Goal: Information Seeking & Learning: Find specific fact

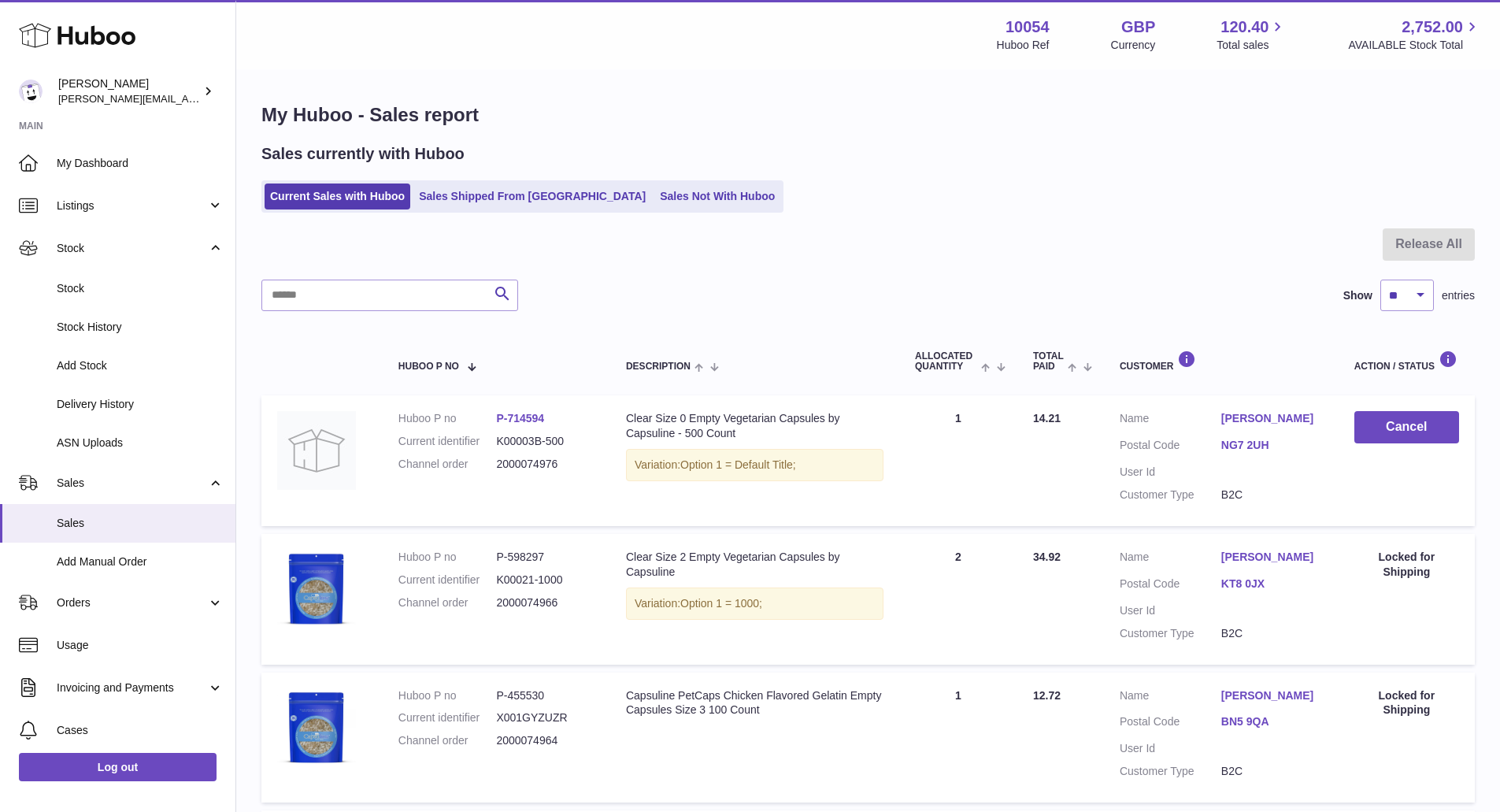
scroll to position [315, 0]
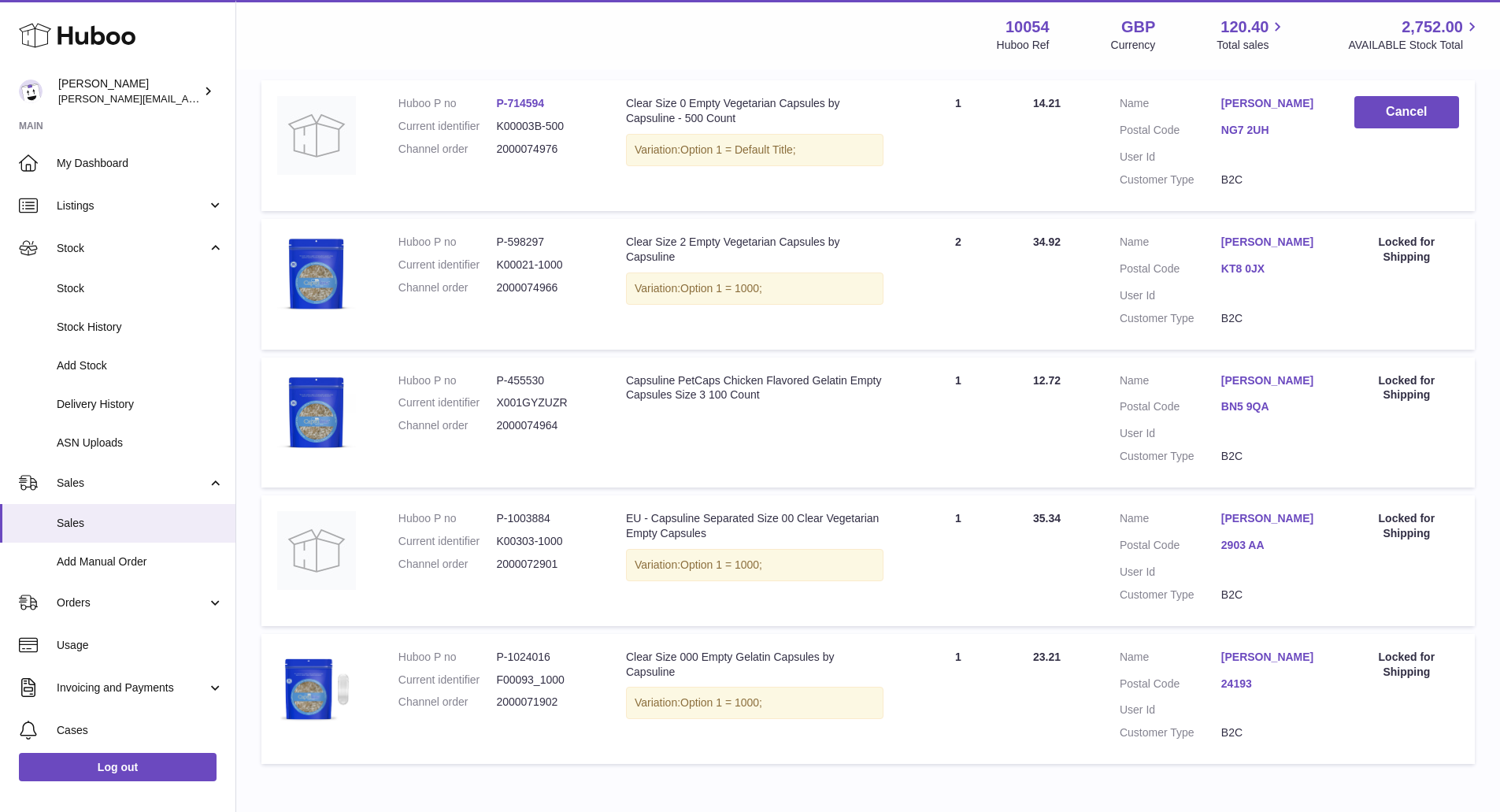
click at [125, 295] on span "Stock" at bounding box center [140, 288] width 167 height 15
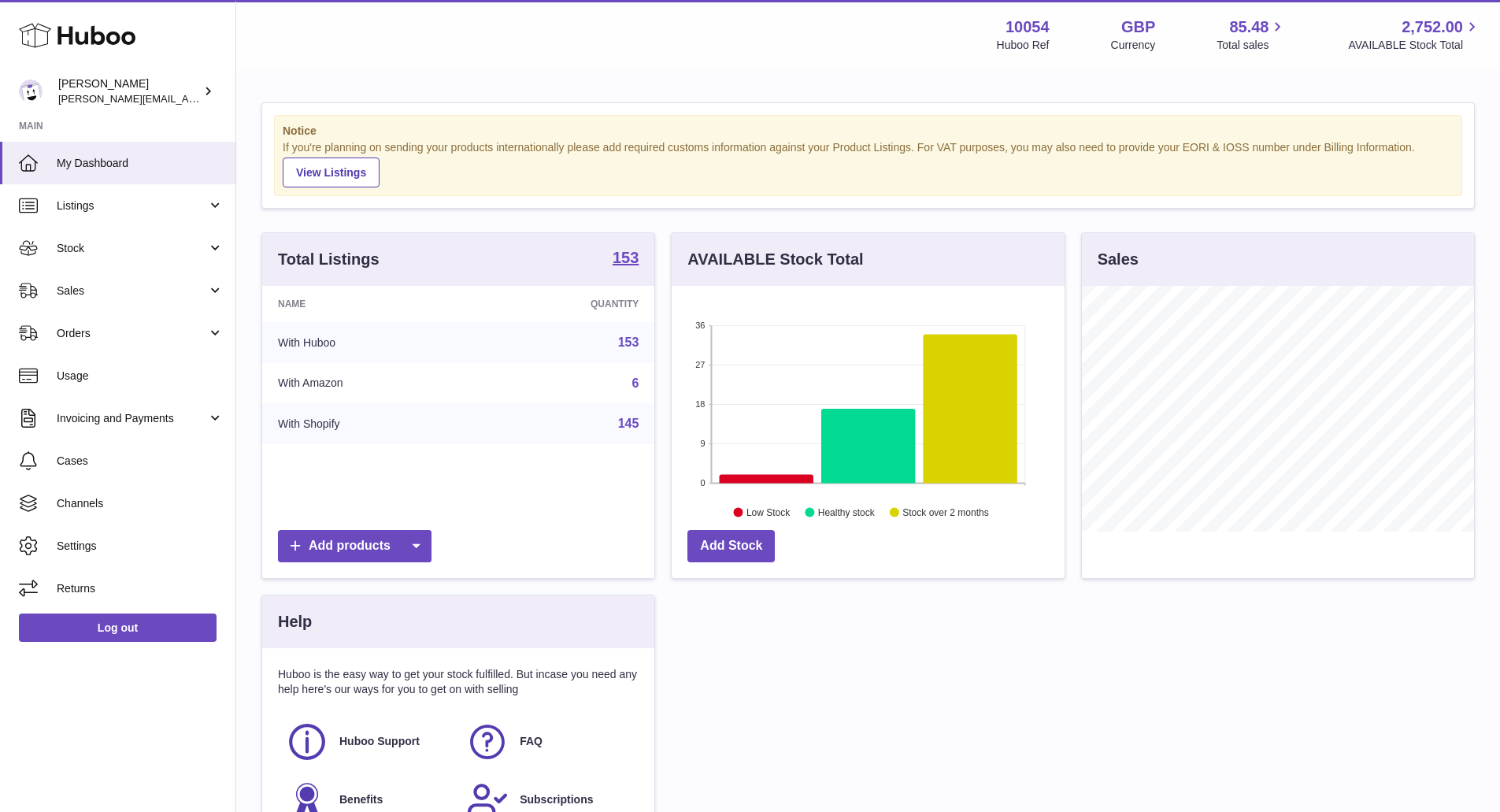
scroll to position [246, 393]
click at [164, 252] on span "Stock" at bounding box center [132, 248] width 151 height 15
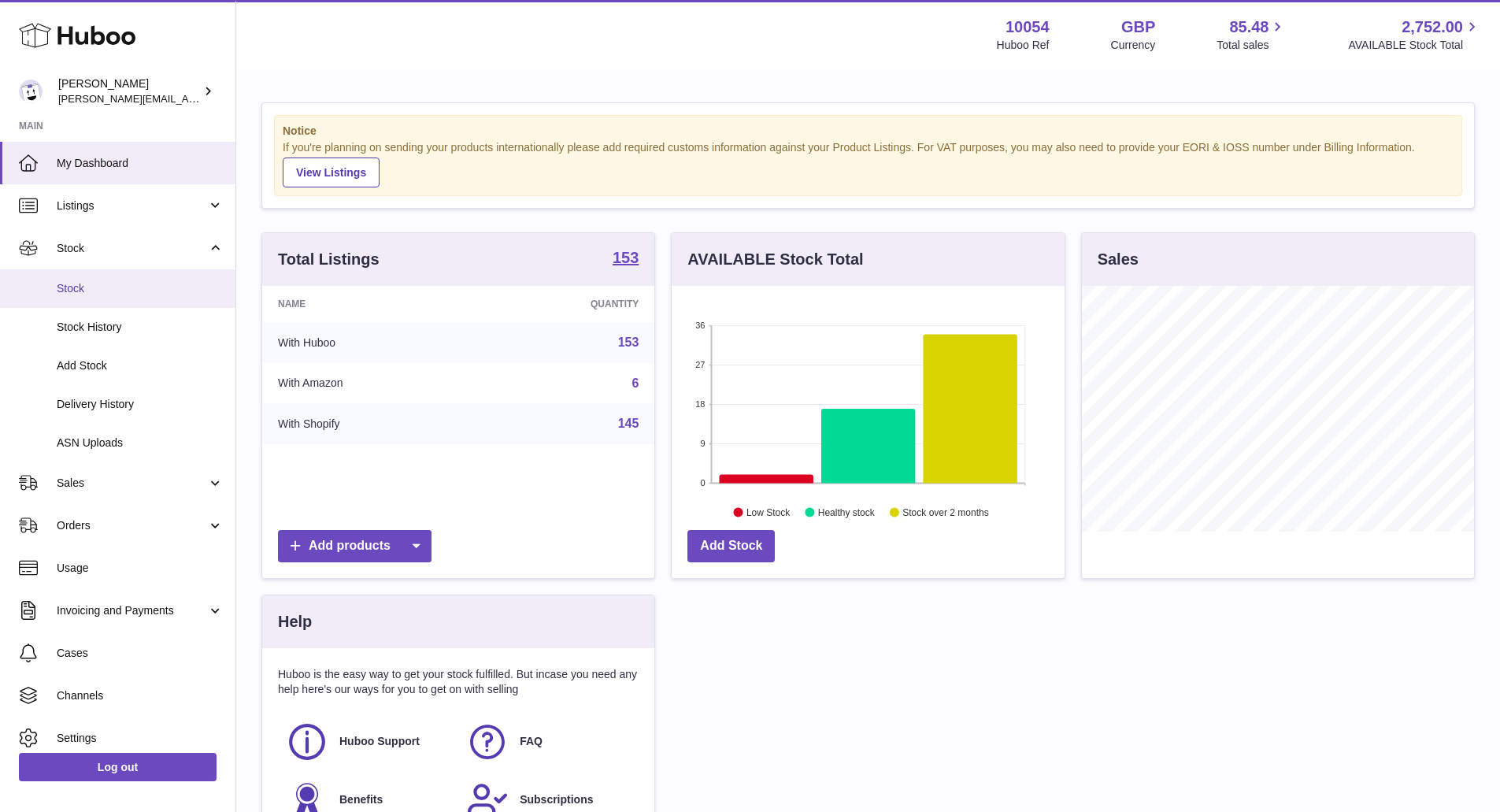
click at [155, 285] on span "Stock" at bounding box center [140, 288] width 167 height 15
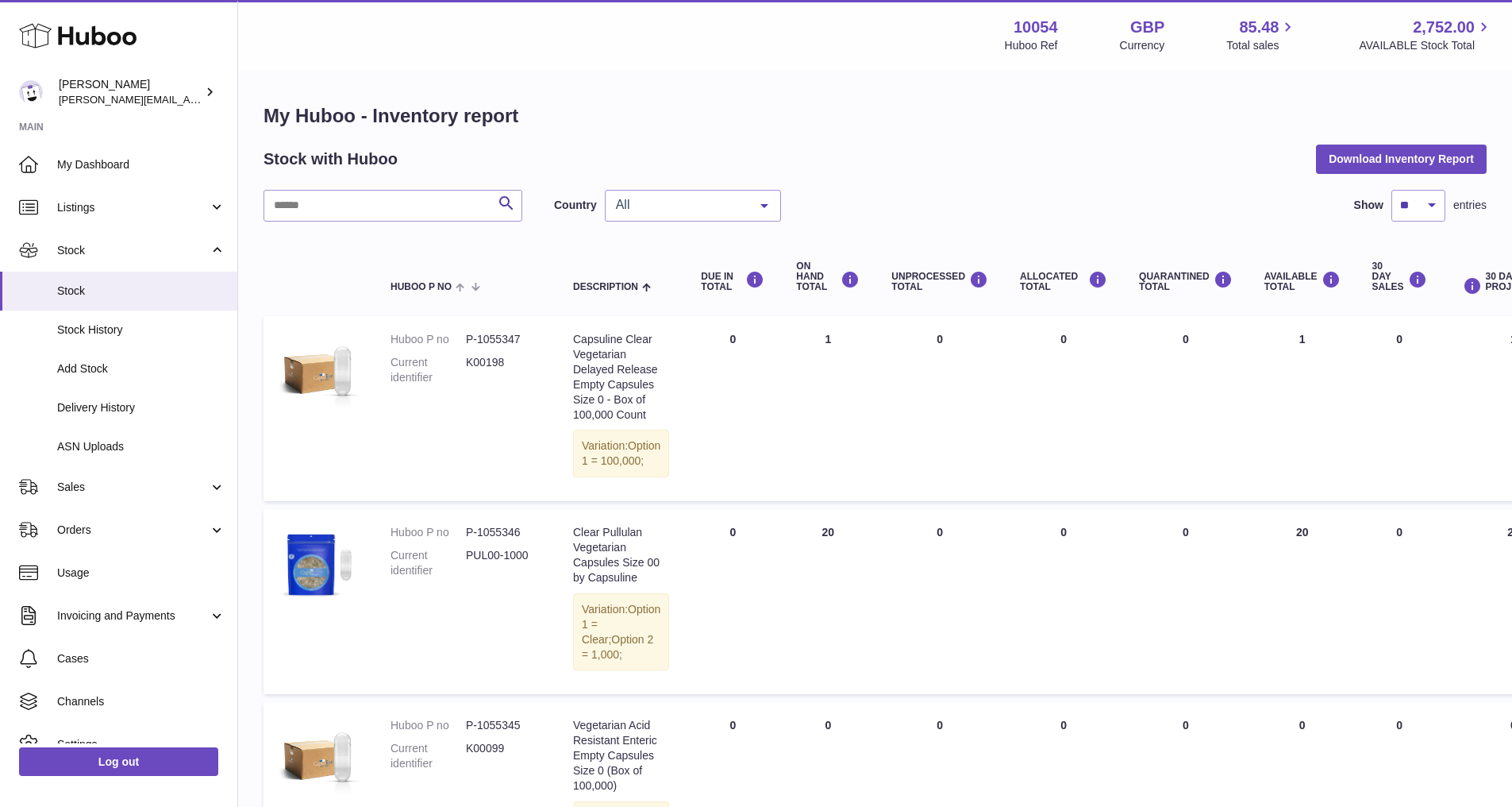
click at [698, 220] on div "All" at bounding box center [693, 206] width 176 height 32
click at [681, 258] on span "GB" at bounding box center [693, 270] width 175 height 32
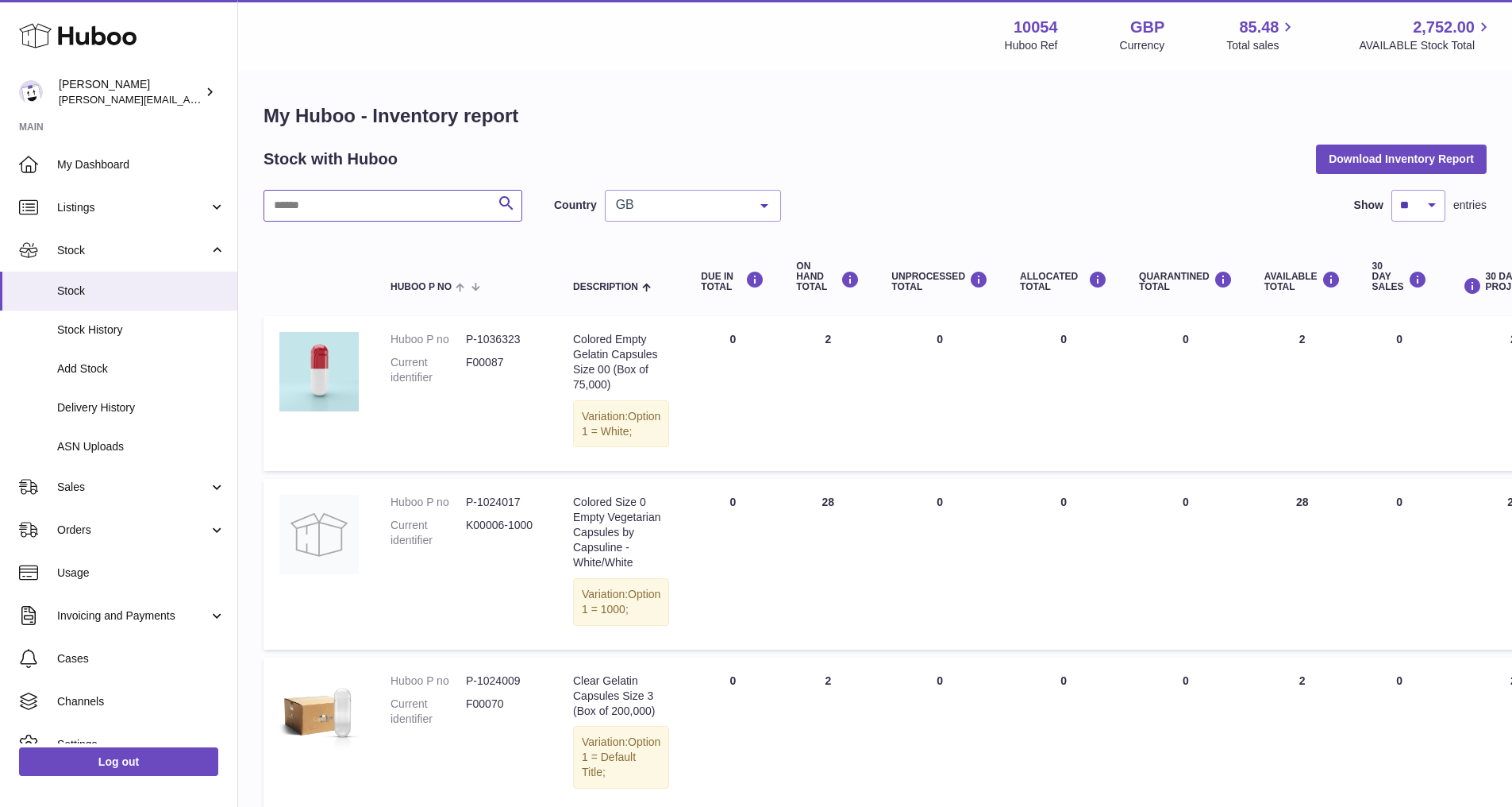
click at [423, 207] on input "text" at bounding box center [392, 206] width 259 height 32
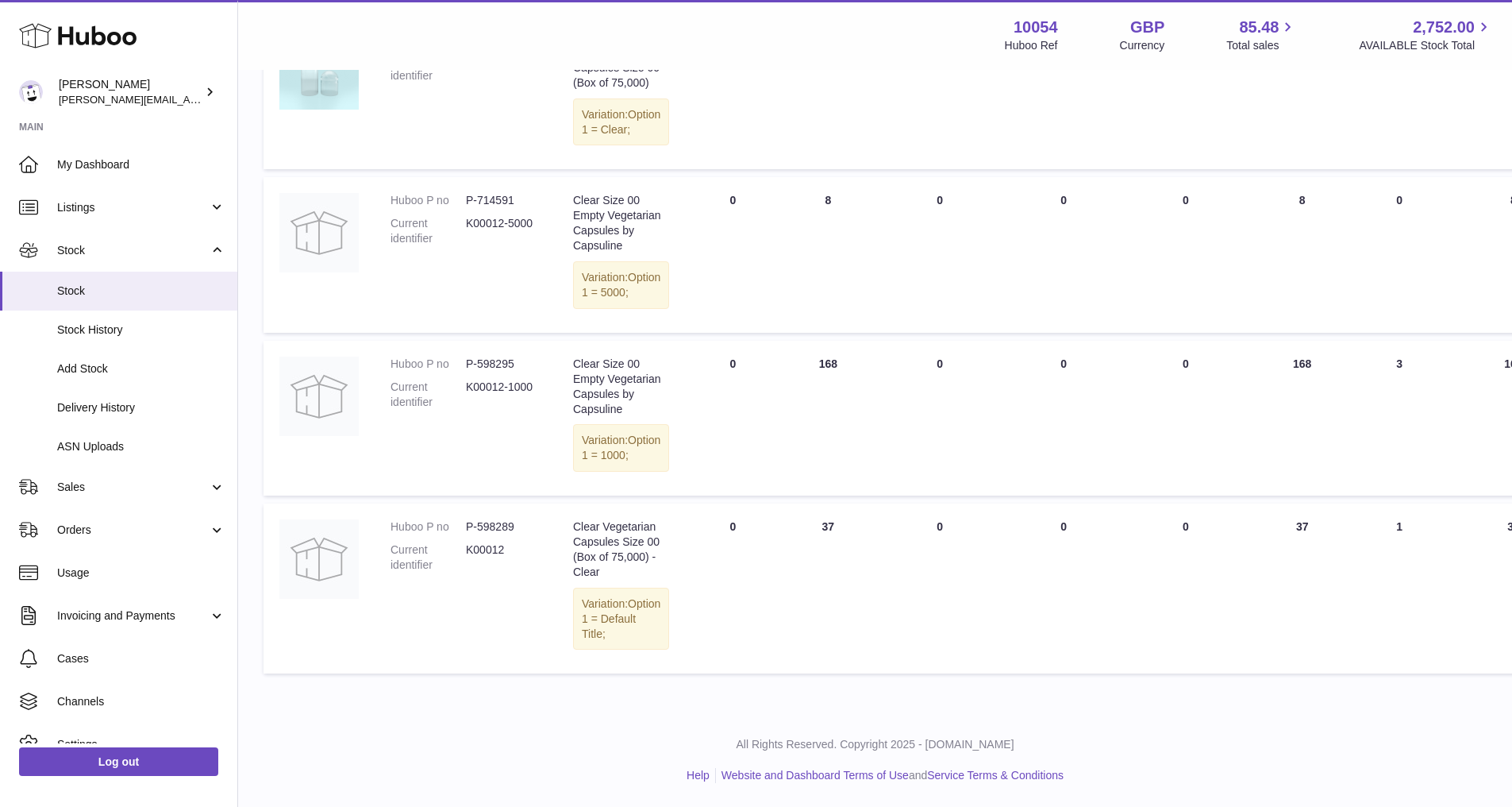
scroll to position [397, 0]
click at [483, 560] on dd "K00012" at bounding box center [504, 557] width 76 height 30
click at [497, 532] on dd "P-598289" at bounding box center [504, 526] width 76 height 15
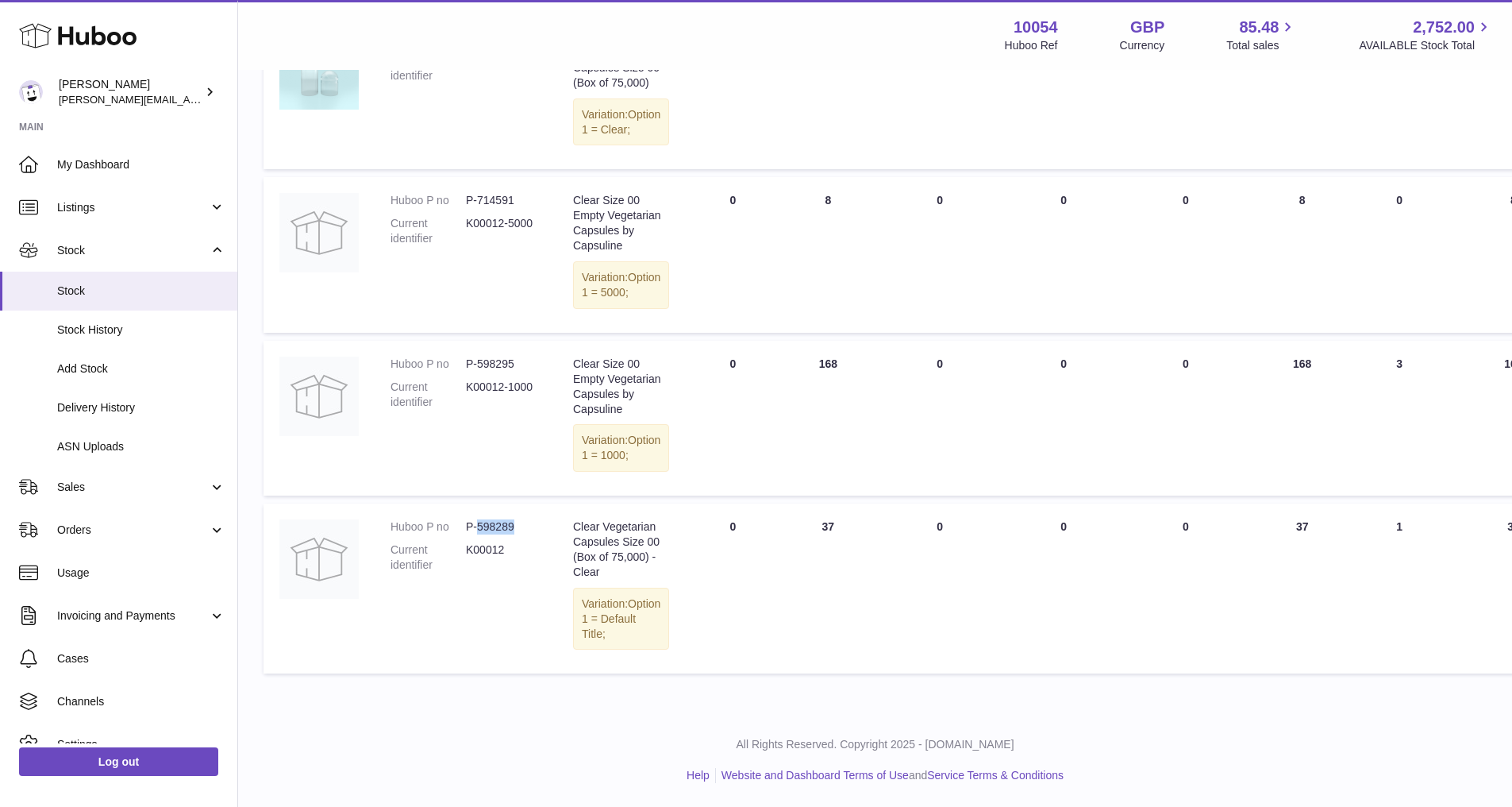
copy dd "598289"
drag, startPoint x: 462, startPoint y: 534, endPoint x: 513, endPoint y: 535, distance: 51.0
click at [513, 535] on dl "Huboo P no P-598289 Current identifier K00012" at bounding box center [465, 549] width 151 height 61
copy dl "P-598289"
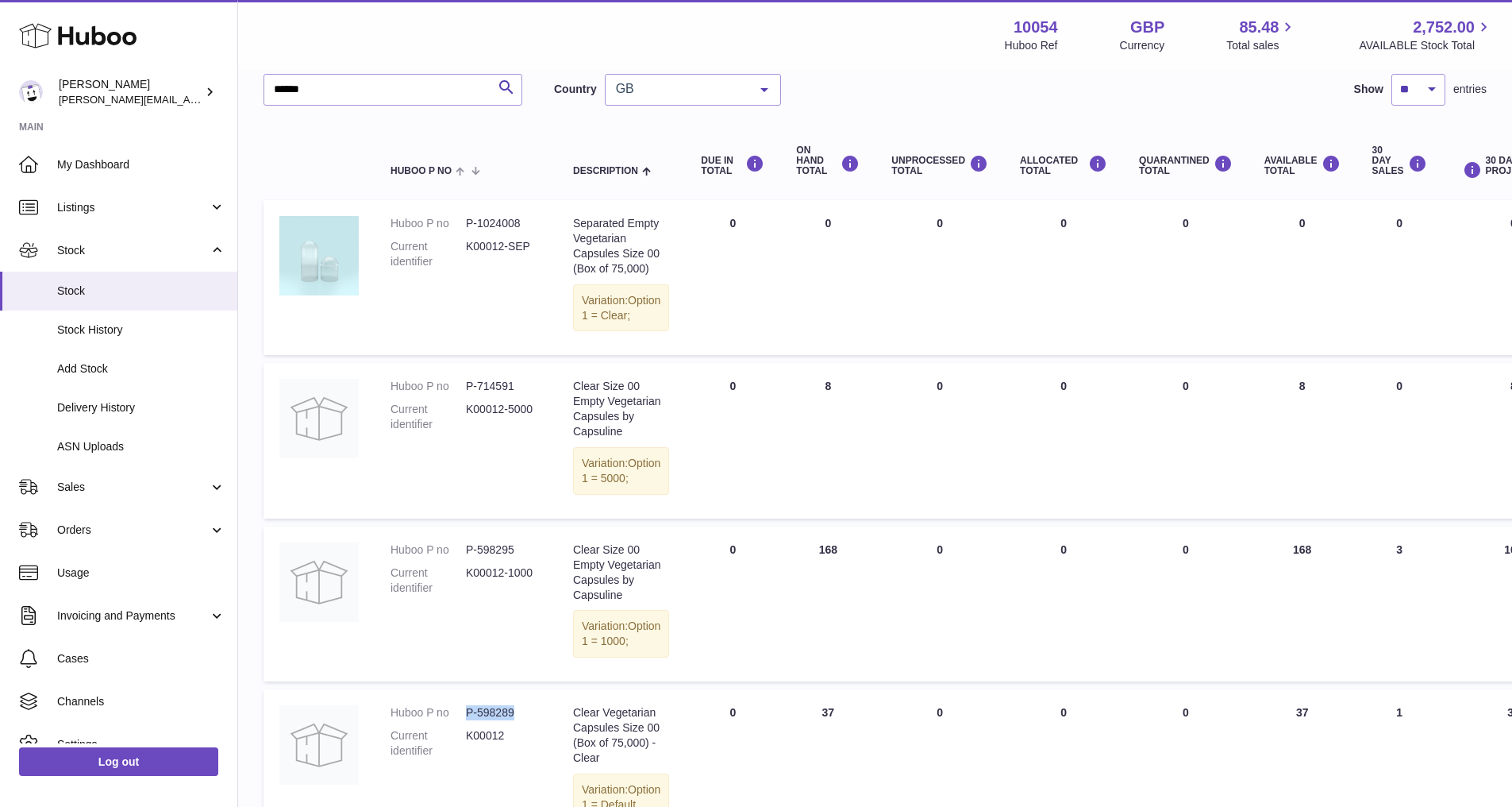
scroll to position [0, 0]
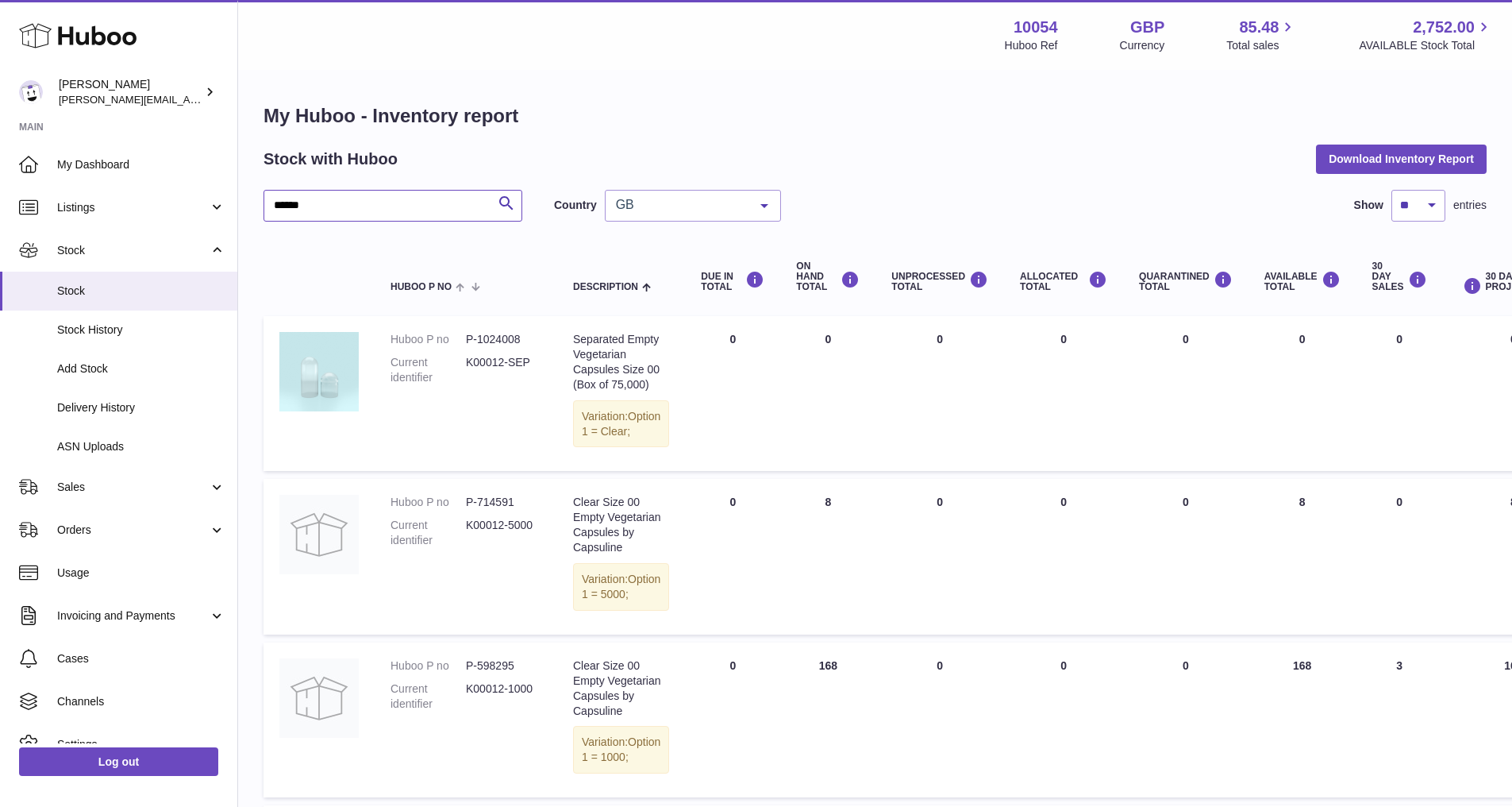
click at [368, 209] on input "******" at bounding box center [392, 206] width 259 height 32
type input "******"
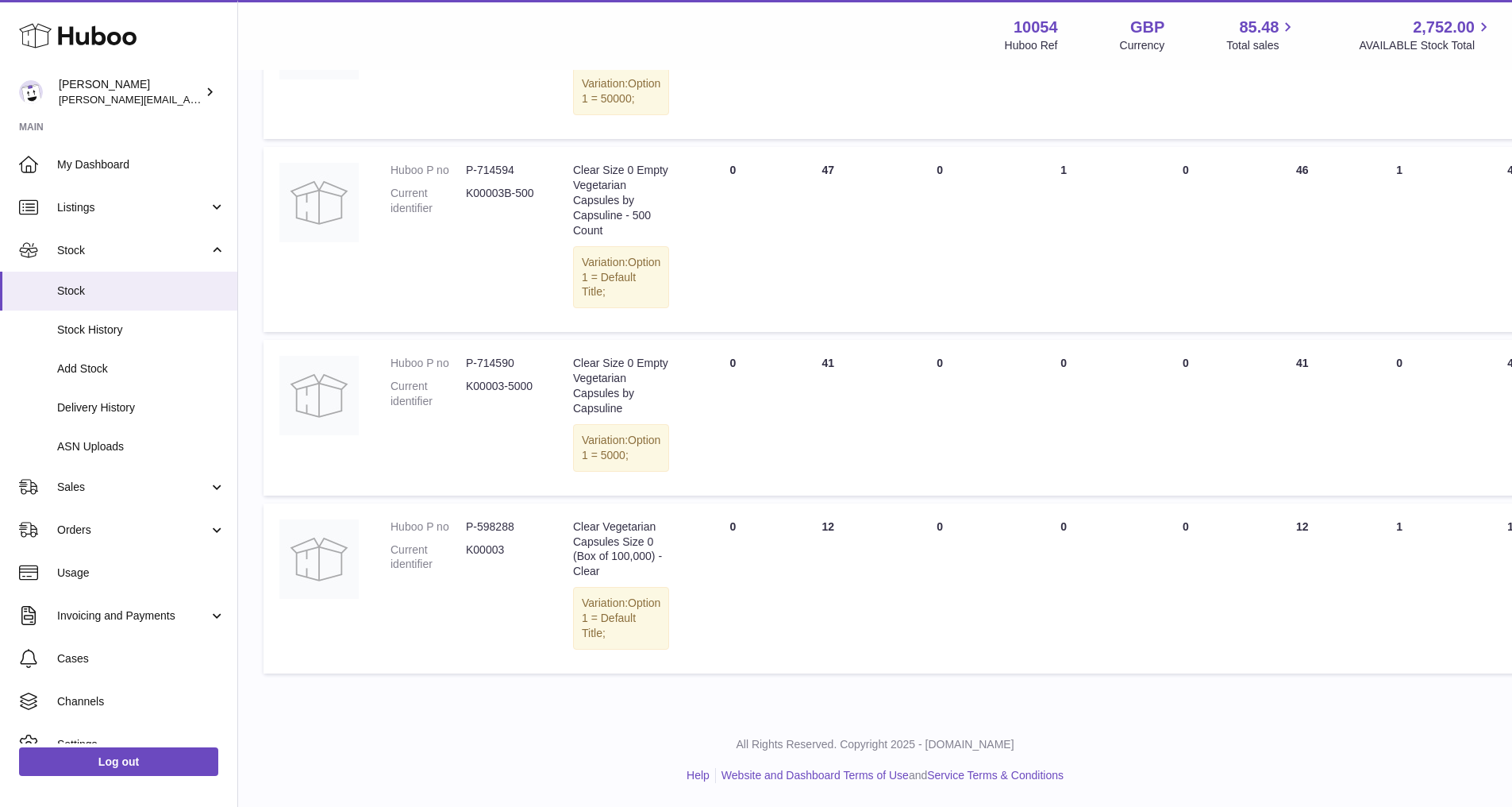
scroll to position [868, 0]
drag, startPoint x: 479, startPoint y: 474, endPoint x: 515, endPoint y: 486, distance: 37.9
click at [515, 519] on dd "P-598288" at bounding box center [504, 526] width 76 height 15
copy dd "598288"
click at [548, 506] on td "Huboo P no P-598288 Current identifier K00003" at bounding box center [465, 588] width 183 height 170
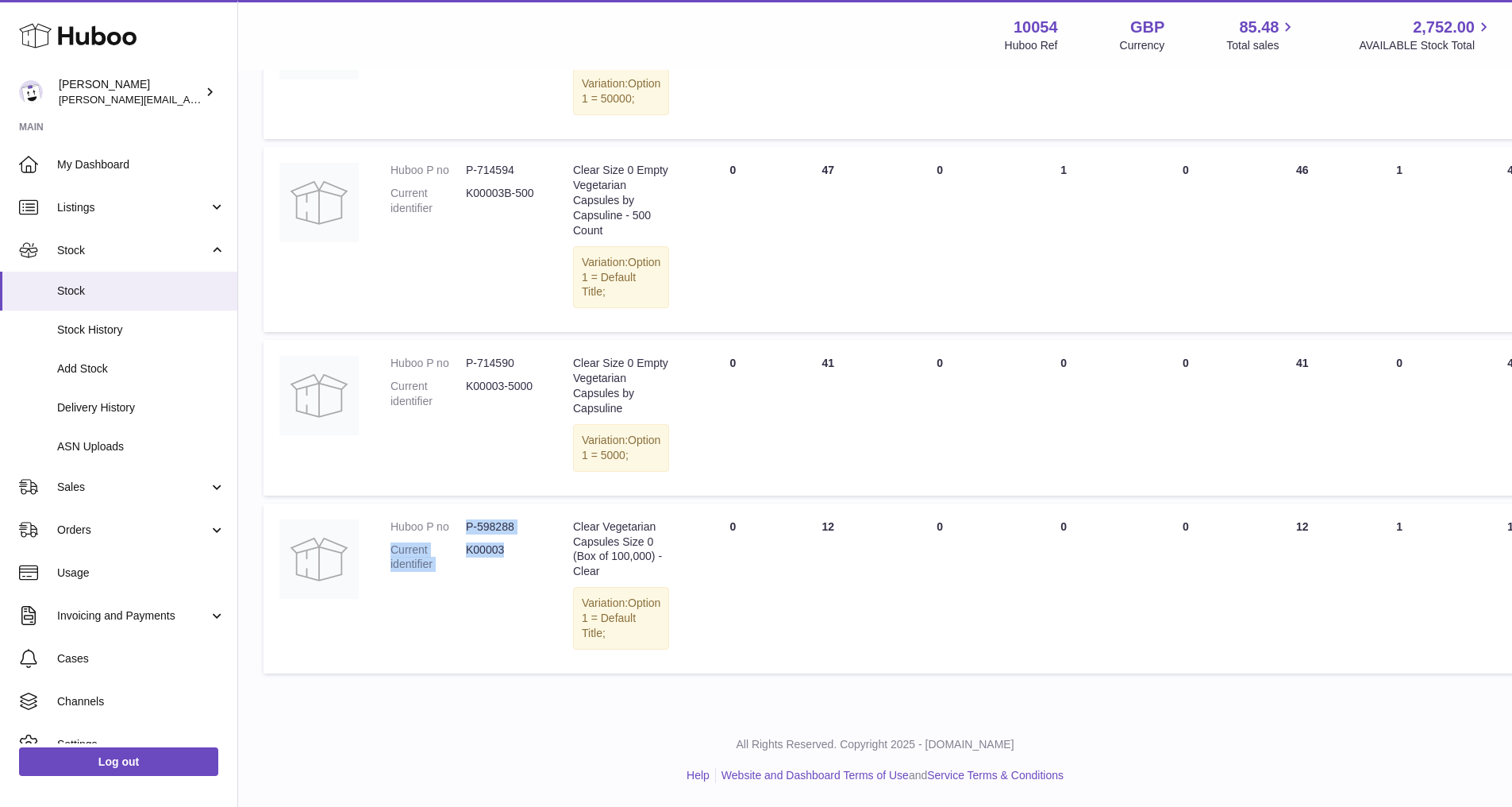
drag, startPoint x: 467, startPoint y: 484, endPoint x: 520, endPoint y: 495, distance: 54.1
click at [520, 519] on dl "Huboo P no P-598288 Current identifier K00003" at bounding box center [465, 549] width 151 height 61
click at [532, 519] on dd "P-598288" at bounding box center [504, 526] width 76 height 15
click at [468, 519] on dd "P-598288" at bounding box center [504, 526] width 76 height 15
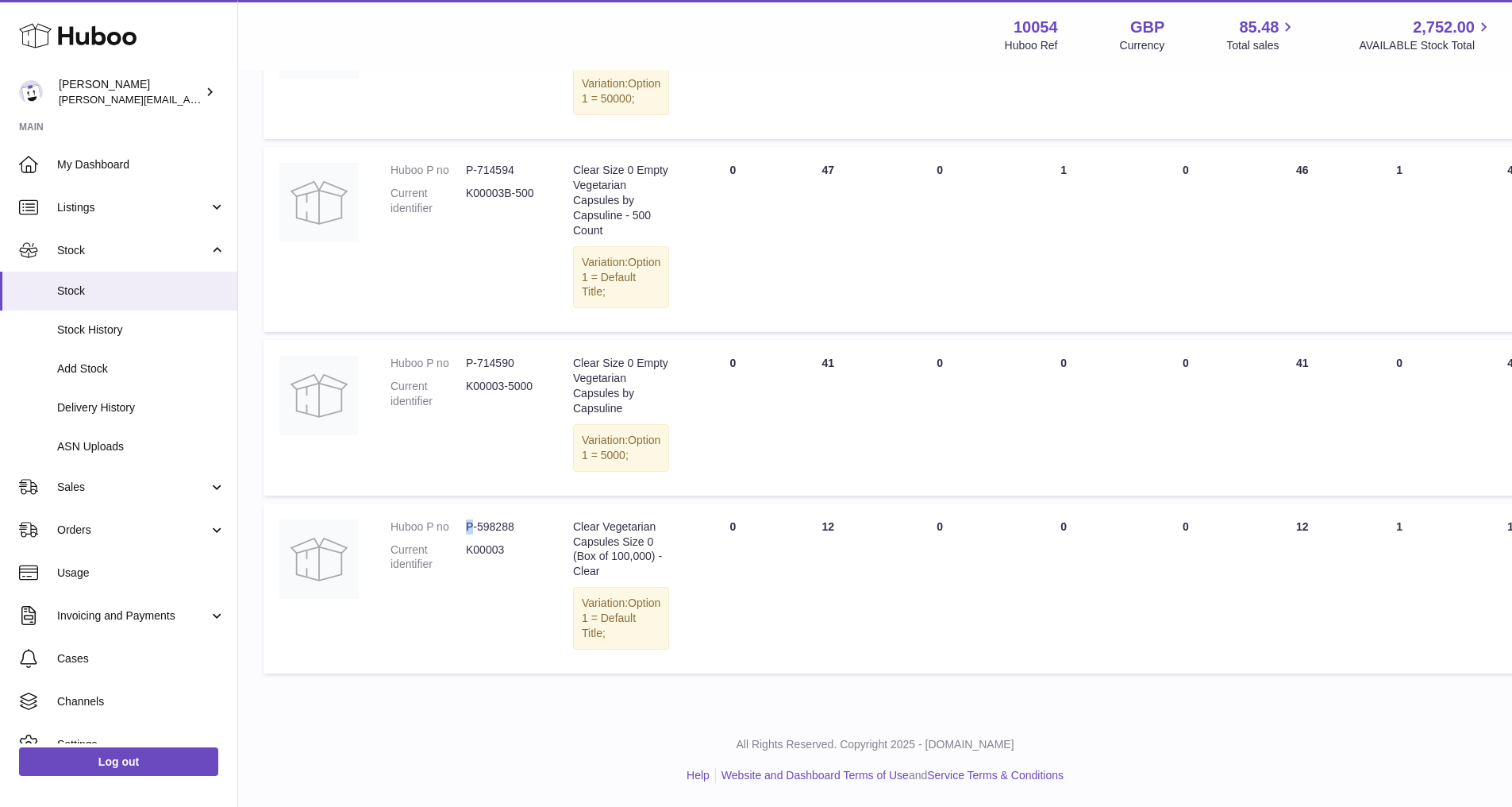
click at [468, 519] on dd "P-598288" at bounding box center [504, 526] width 76 height 15
copy dl "P-598288"
